Goal: Information Seeking & Learning: Learn about a topic

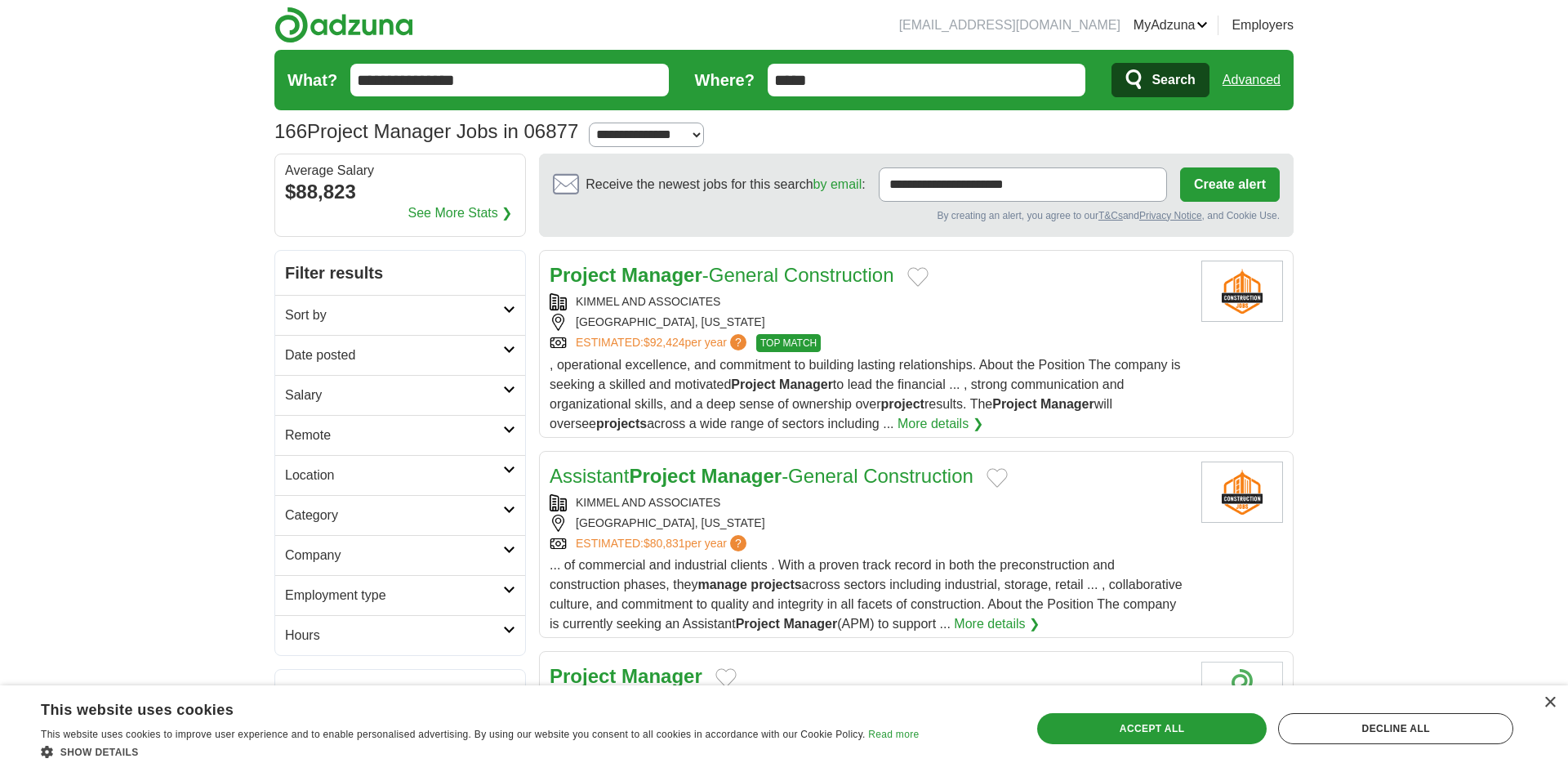
click at [503, 425] on icon at bounding box center [508, 430] width 13 height 8
click at [326, 474] on link "Remote jobs" at bounding box center [322, 474] width 74 height 14
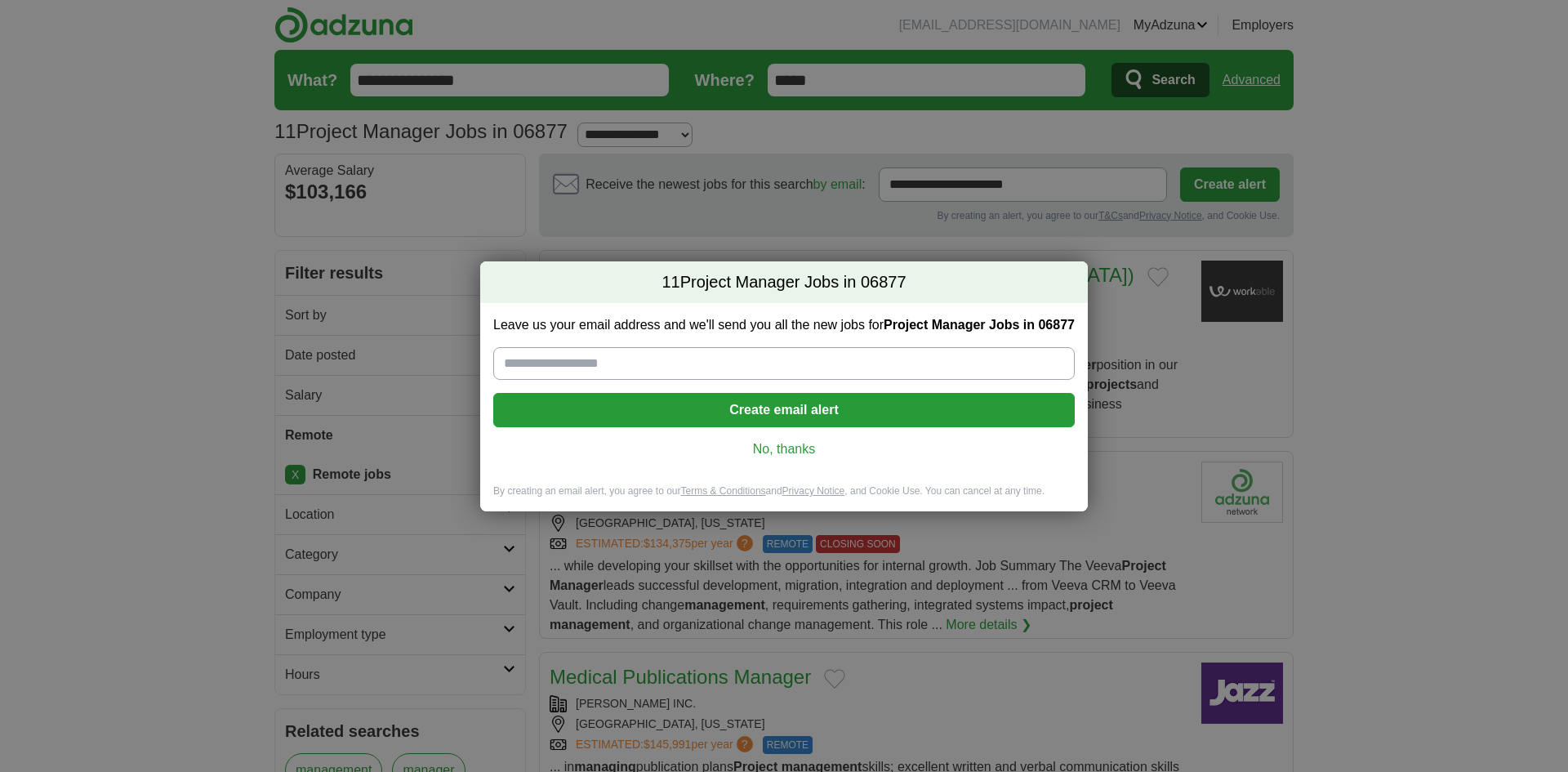
click at [802, 451] on link "No, thanks" at bounding box center [784, 449] width 555 height 18
